Goal: Information Seeking & Learning: Learn about a topic

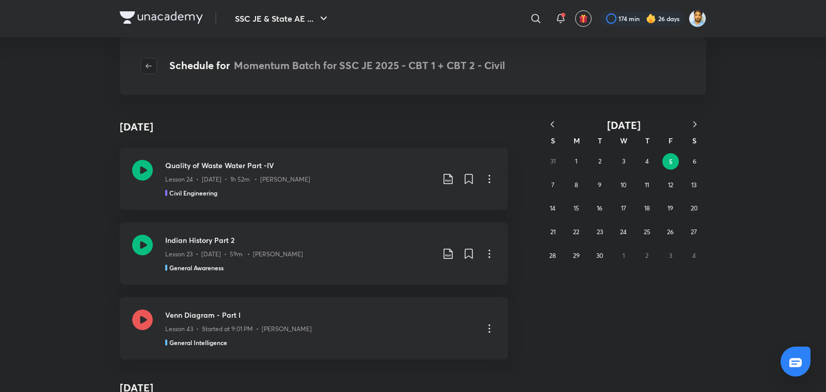
click at [152, 69] on icon "button" at bounding box center [149, 66] width 8 height 8
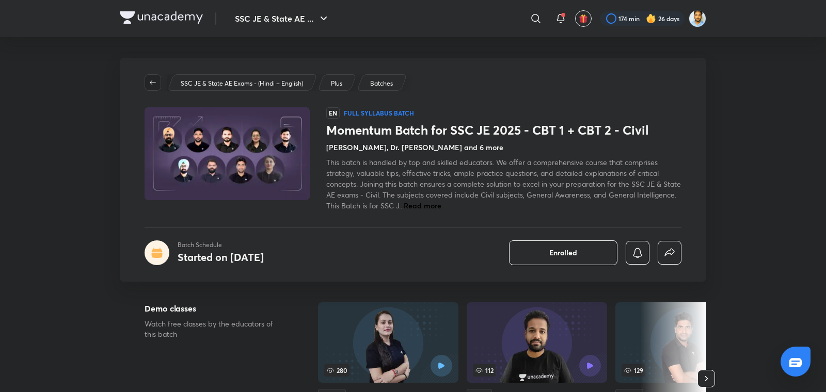
click at [152, 85] on icon "button" at bounding box center [153, 82] width 8 height 8
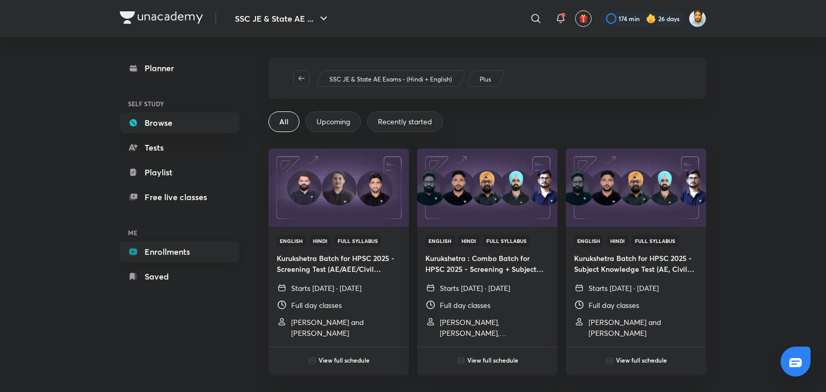
click at [183, 252] on link "Enrollments" at bounding box center [180, 252] width 120 height 21
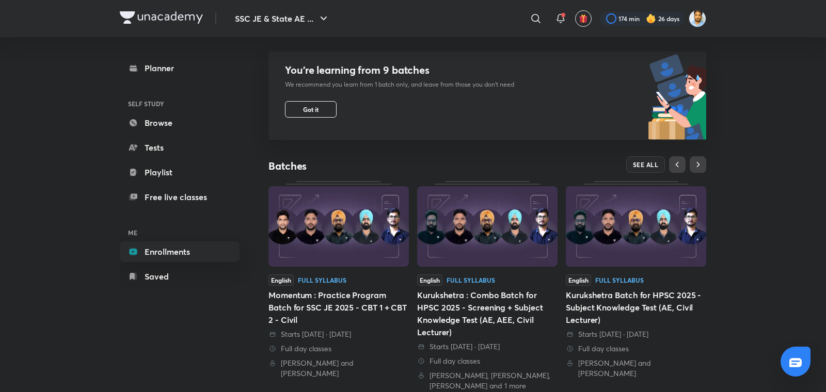
scroll to position [93, 0]
click at [374, 303] on div "Momentum : Practice Program Batch for SSC JE 2025 - CBT 1 + CBT 2 - Civil" at bounding box center [338, 306] width 140 height 37
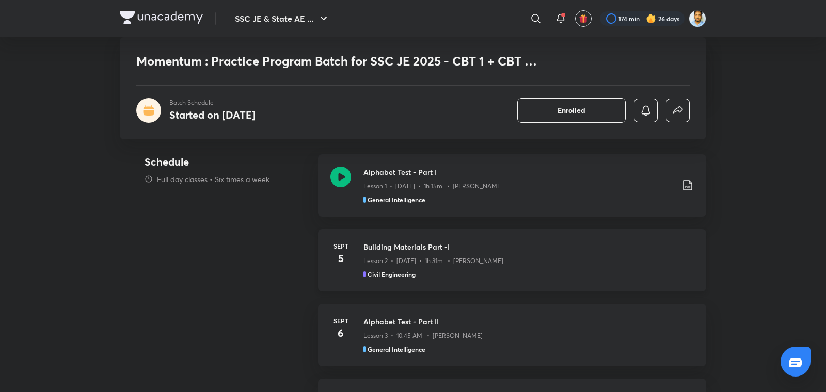
scroll to position [478, 0]
click at [430, 262] on p "Lesson 2 • Sept 5 • 1h 31m • Praveen Kumar" at bounding box center [433, 259] width 140 height 9
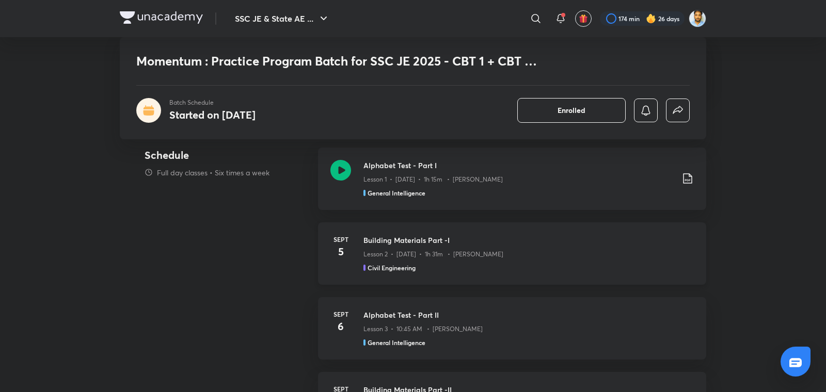
scroll to position [482, 0]
click at [402, 177] on p "Lesson 1 • Sept 5 • 1h 15m • Pramod Kumar" at bounding box center [432, 181] width 139 height 9
